Goal: Task Accomplishment & Management: Manage account settings

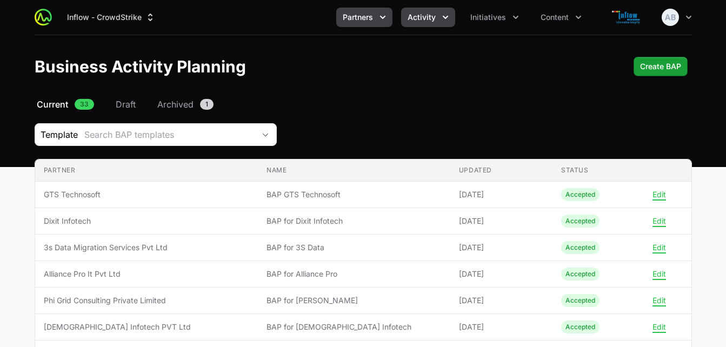
click at [416, 14] on span "Activity" at bounding box center [422, 17] width 28 height 11
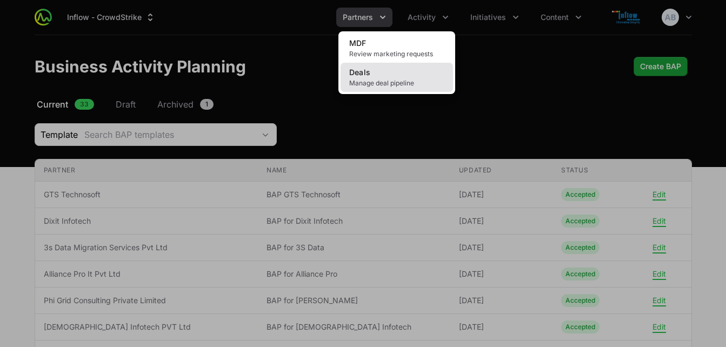
click at [390, 68] on link "Deals Manage deal pipeline" at bounding box center [397, 77] width 112 height 29
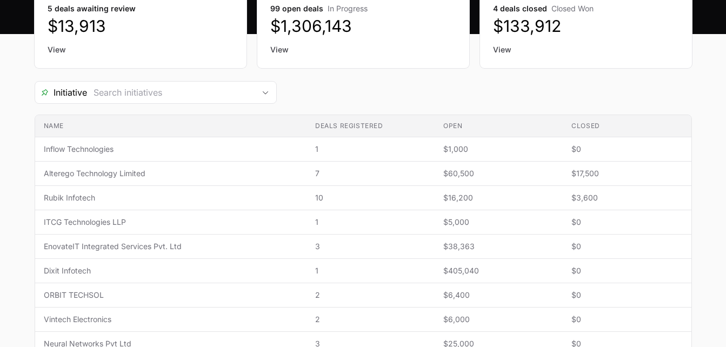
scroll to position [184, 0]
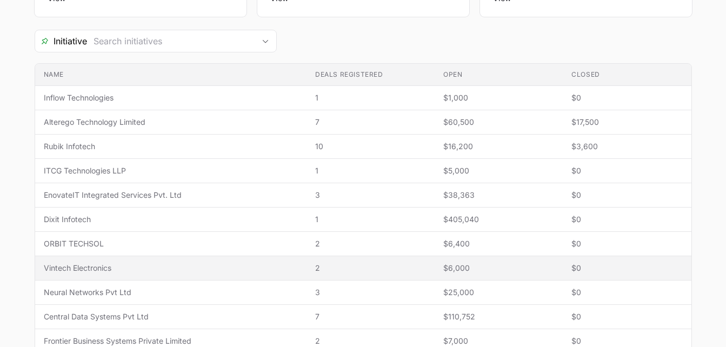
click at [81, 262] on td "Name Vintech Electronics" at bounding box center [170, 268] width 271 height 24
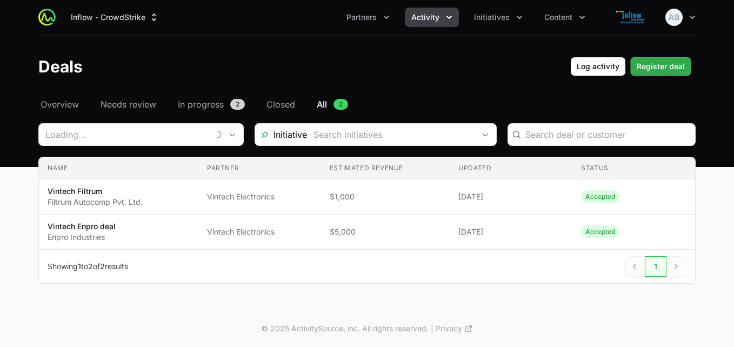
type input "Vintech Electronics"
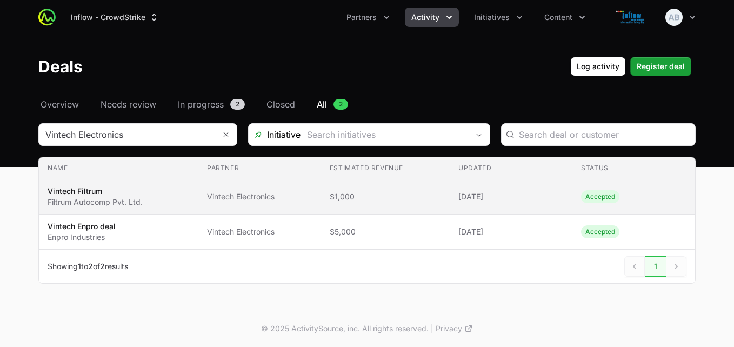
click at [176, 191] on span "Vintech Filtrum Filtrum Autocomp Pvt. Ltd." at bounding box center [119, 197] width 142 height 22
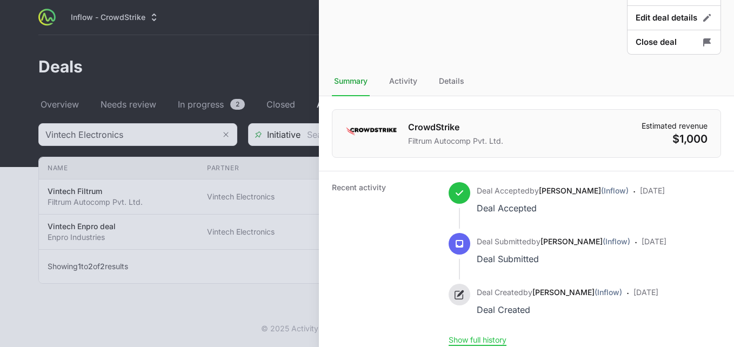
scroll to position [76, 0]
